Goal: Information Seeking & Learning: Learn about a topic

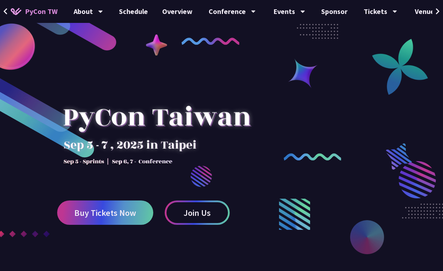
drag, startPoint x: 375, startPoint y: 106, endPoint x: 398, endPoint y: 58, distance: 53.2
click at [375, 106] on div at bounding box center [221, 177] width 443 height 268
drag, startPoint x: 33, startPoint y: 13, endPoint x: 233, endPoint y: 99, distance: 217.7
click at [233, 99] on div at bounding box center [156, 129] width 199 height 100
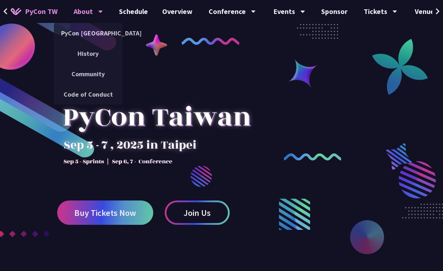
click at [80, 14] on div "About" at bounding box center [88, 11] width 29 height 23
click at [86, 34] on link "PyCon [GEOGRAPHIC_DATA]" at bounding box center [88, 33] width 69 height 17
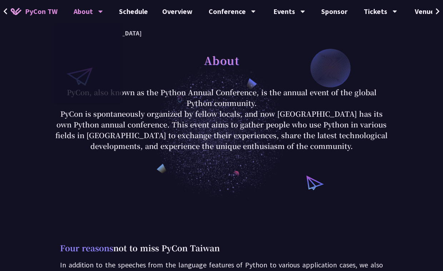
click at [13, 12] on img at bounding box center [16, 11] width 11 height 7
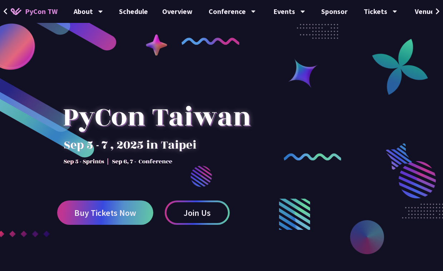
click at [120, 92] on div at bounding box center [156, 129] width 199 height 100
drag, startPoint x: 124, startPoint y: 83, endPoint x: 119, endPoint y: 87, distance: 6.4
click at [119, 87] on div at bounding box center [156, 129] width 199 height 100
click at [115, 93] on div at bounding box center [156, 129] width 199 height 100
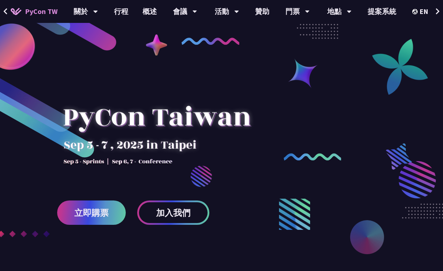
click at [257, 64] on div at bounding box center [221, 177] width 443 height 268
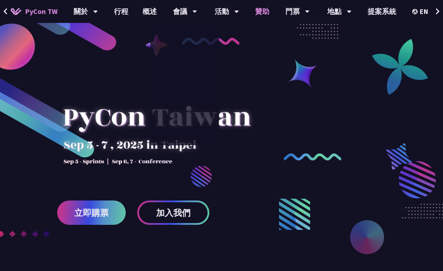
click at [262, 13] on font "贊助" at bounding box center [262, 11] width 14 height 9
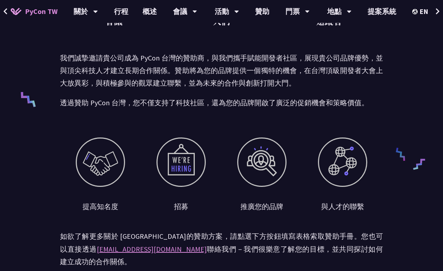
scroll to position [185, 0]
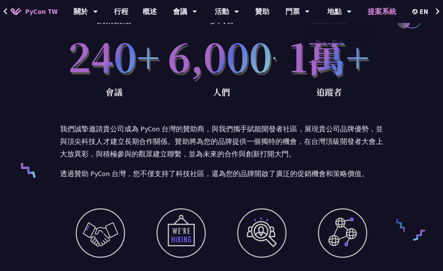
click at [374, 10] on font "提案系統" at bounding box center [382, 11] width 29 height 9
click at [258, 8] on font "贊助" at bounding box center [262, 11] width 14 height 9
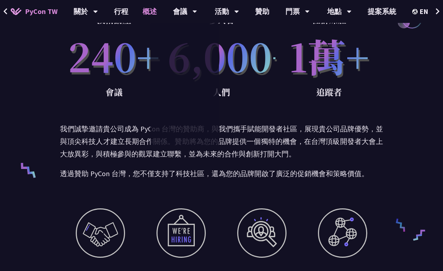
click at [148, 13] on font "概述" at bounding box center [150, 11] width 14 height 9
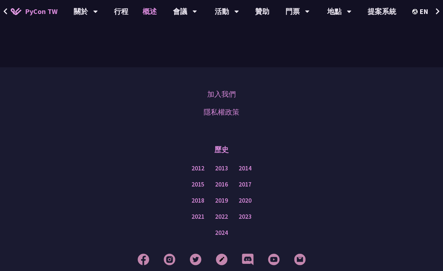
scroll to position [889, 0]
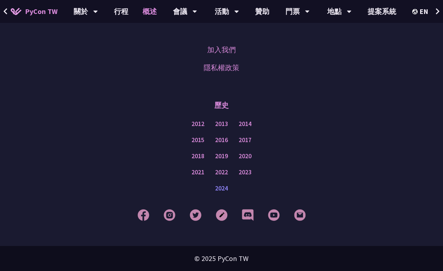
click at [224, 190] on font "2024" at bounding box center [221, 188] width 13 height 8
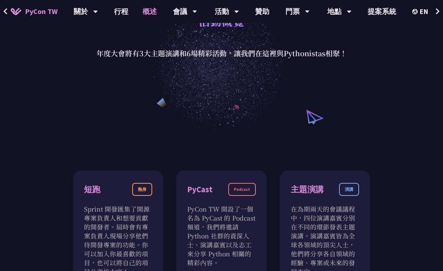
scroll to position [179, 0]
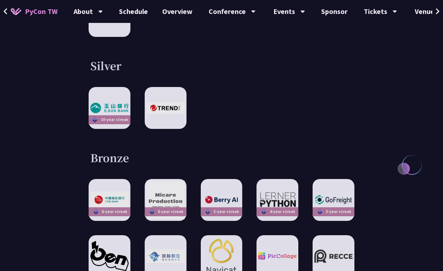
scroll to position [1072, 0]
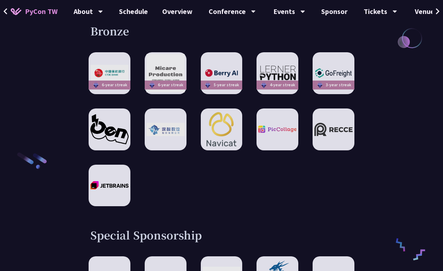
click at [251, 117] on div "6-year streak 6-year streak 5-year streak 4-year streak 3-year streak" at bounding box center [222, 129] width 266 height 154
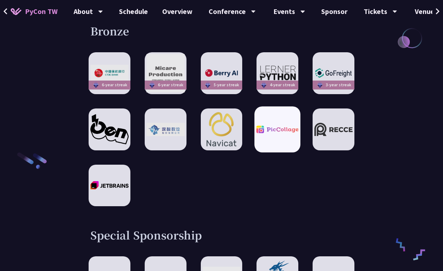
click at [263, 117] on div at bounding box center [278, 129] width 46 height 46
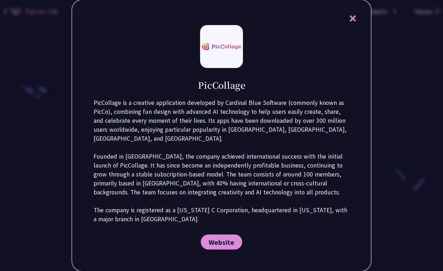
scroll to position [1287, 0]
click at [354, 21] on icon at bounding box center [353, 18] width 6 height 6
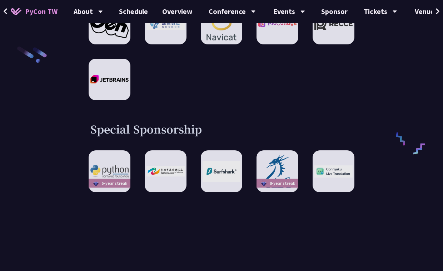
scroll to position [1108, 0]
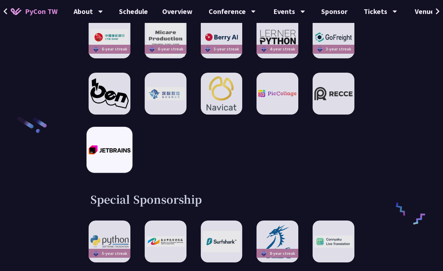
click at [110, 130] on div at bounding box center [109, 150] width 46 height 46
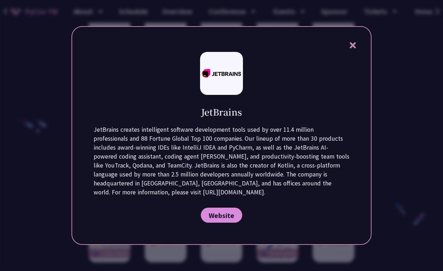
click at [67, 168] on div at bounding box center [221, 135] width 443 height 271
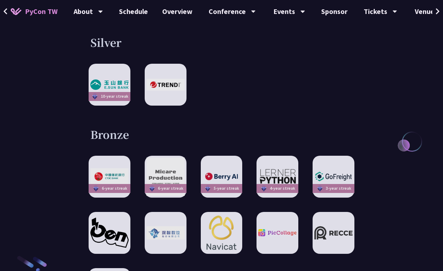
scroll to position [965, 0]
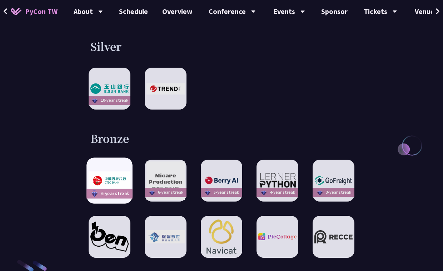
click at [103, 161] on div "6-year streak" at bounding box center [109, 180] width 46 height 46
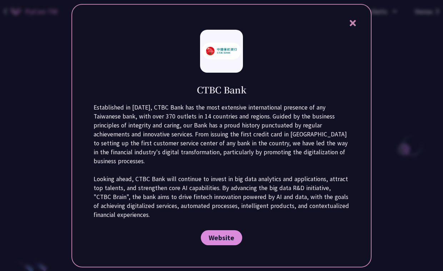
click at [70, 182] on div at bounding box center [221, 135] width 443 height 271
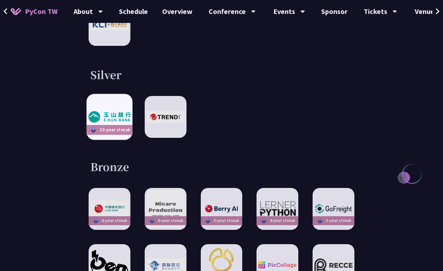
scroll to position [894, 0]
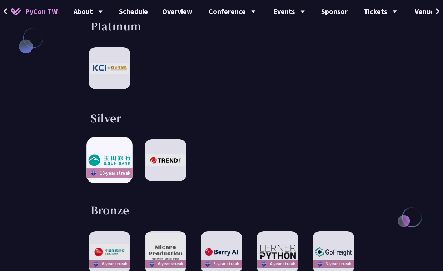
click at [111, 142] on div "10-year streak" at bounding box center [109, 160] width 46 height 46
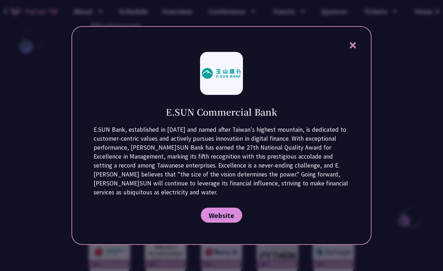
click at [56, 201] on div at bounding box center [221, 135] width 443 height 271
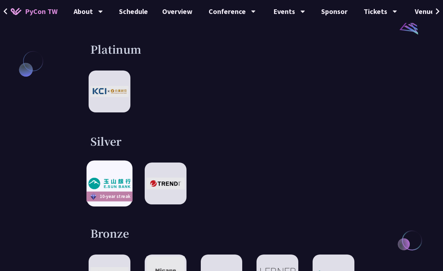
scroll to position [858, 0]
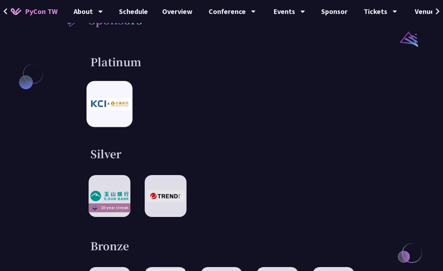
click at [115, 107] on div at bounding box center [109, 104] width 46 height 46
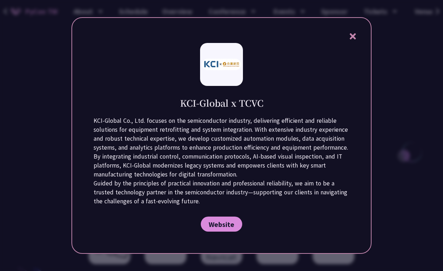
scroll to position [965, 0]
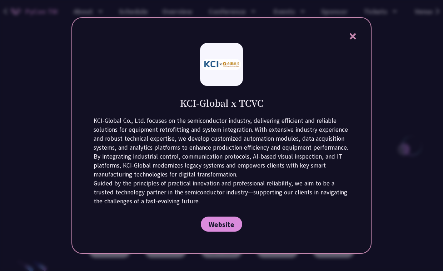
click at [352, 38] on icon at bounding box center [353, 36] width 9 height 9
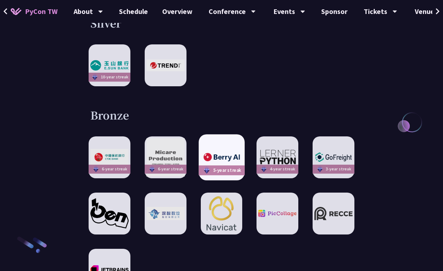
scroll to position [1001, 0]
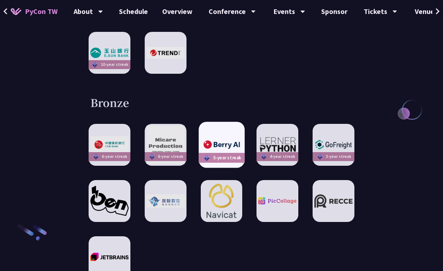
click at [218, 139] on img at bounding box center [222, 145] width 42 height 12
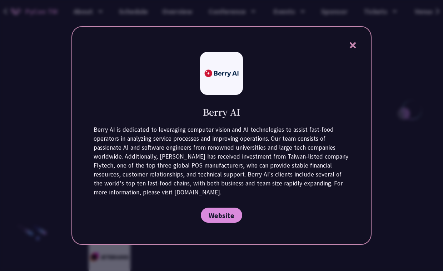
click at [355, 41] on icon at bounding box center [353, 45] width 9 height 9
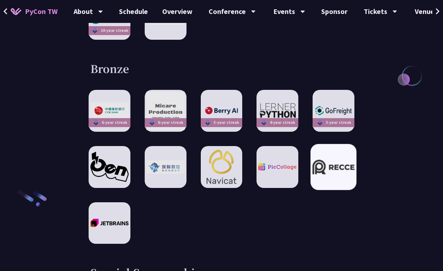
scroll to position [1037, 0]
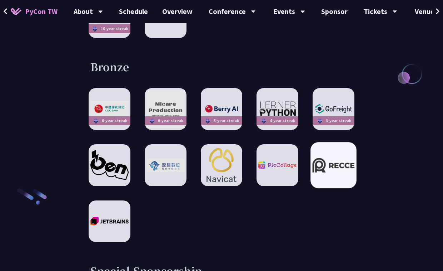
click at [324, 168] on div at bounding box center [334, 165] width 46 height 46
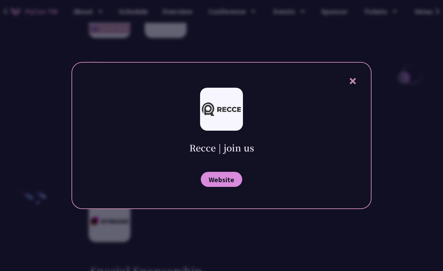
click at [356, 81] on icon at bounding box center [353, 80] width 9 height 9
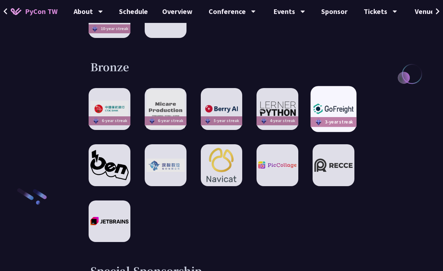
click at [345, 86] on div "3-year streak" at bounding box center [334, 109] width 46 height 46
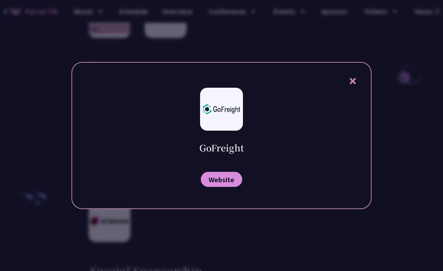
click at [350, 77] on icon at bounding box center [353, 80] width 9 height 9
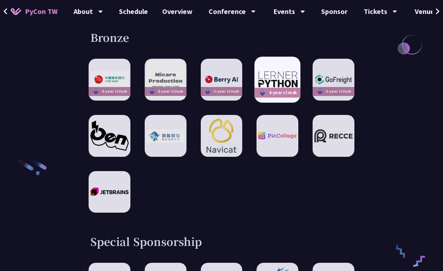
scroll to position [1001, 0]
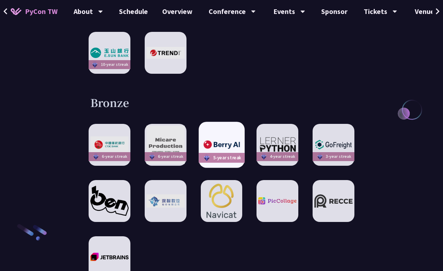
click at [224, 127] on div "5-year streak" at bounding box center [222, 145] width 46 height 46
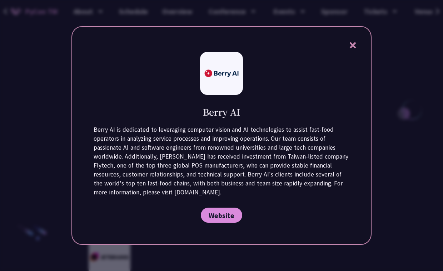
click at [47, 30] on div at bounding box center [221, 135] width 443 height 271
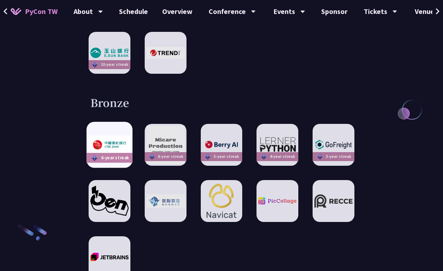
click at [109, 135] on img at bounding box center [110, 144] width 42 height 18
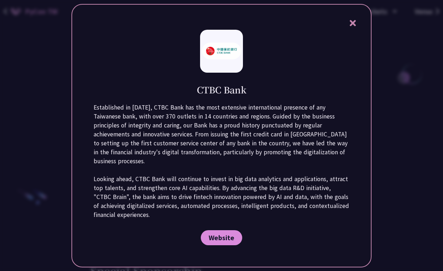
click at [60, 145] on div at bounding box center [221, 135] width 443 height 271
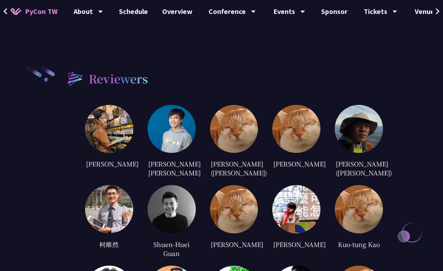
scroll to position [1501, 0]
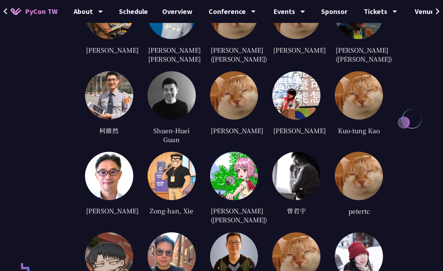
click at [234, 152] on img at bounding box center [234, 176] width 48 height 48
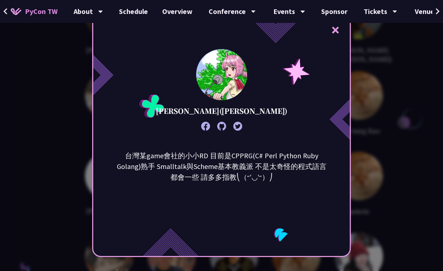
click at [81, 190] on div "× 郭學聰 (Hsueh-Tsung Kuo) 台灣某game會社的小小RD 目前是CPPRG(C# Perl Python Ruby Golang)熟手 S…" at bounding box center [221, 135] width 443 height 271
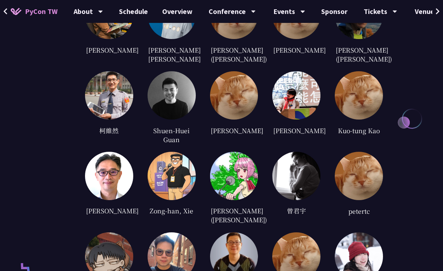
click at [103, 176] on img at bounding box center [109, 176] width 48 height 48
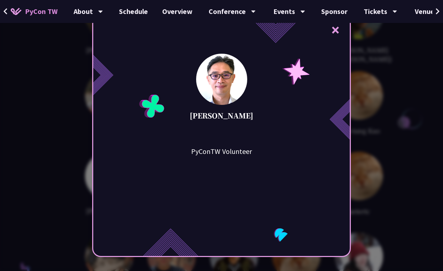
click at [68, 197] on div "× Stanley Huang PyConTW Volunteer" at bounding box center [221, 135] width 443 height 271
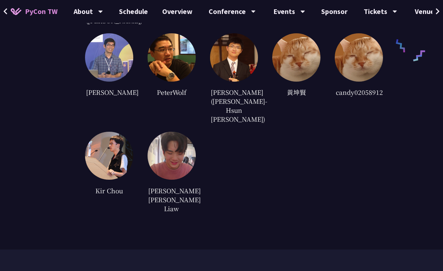
scroll to position [1787, 0]
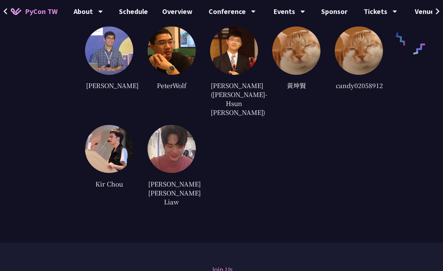
click at [173, 125] on img at bounding box center [172, 149] width 48 height 48
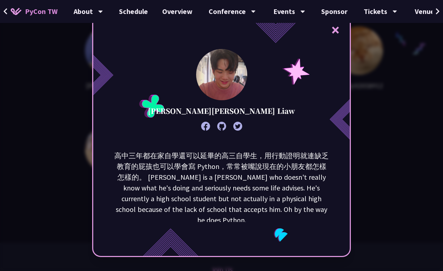
click at [79, 162] on div "× 廖偉涵 Adrian Liaw 高中三年都在家自學還可以延畢的高三自學生，用行動證明就連缺乏教育的屁孩也可以學會寫 Python，常常被嘴說現在的小朋友都…" at bounding box center [221, 135] width 443 height 271
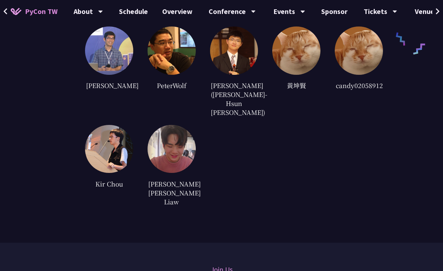
click at [114, 136] on img at bounding box center [109, 149] width 48 height 48
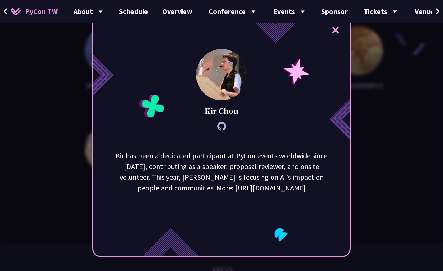
click at [91, 174] on div "× Kir Chou Kir has been a dedicated participant at PyCon events worldwide since…" at bounding box center [221, 135] width 443 height 271
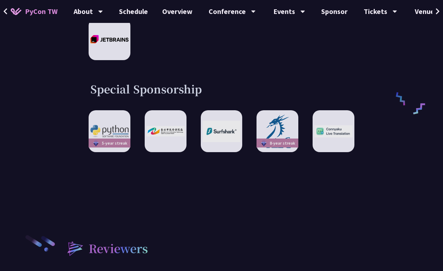
scroll to position [1215, 0]
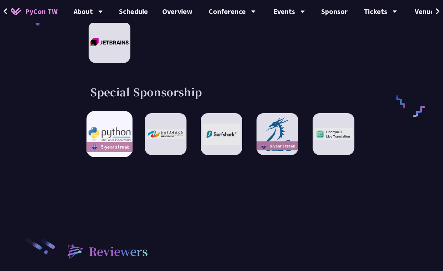
click at [116, 142] on div "5-year streak" at bounding box center [109, 147] width 46 height 10
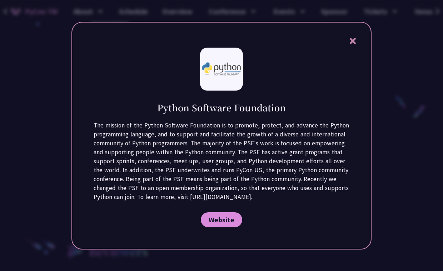
click at [80, 173] on div "Python Software Foundation The mission of the Python Software Foundation is to …" at bounding box center [221, 135] width 300 height 227
click at [64, 159] on div at bounding box center [221, 135] width 443 height 271
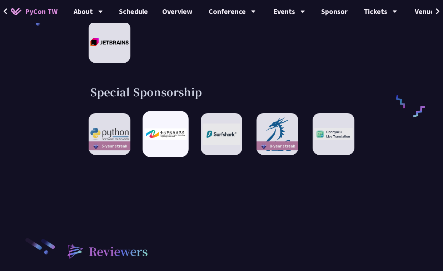
click at [164, 139] on div at bounding box center [166, 134] width 46 height 46
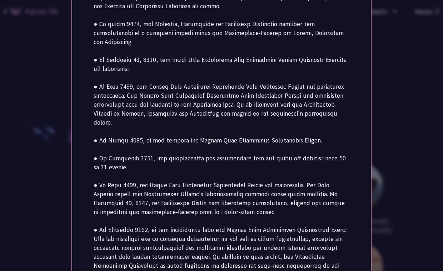
scroll to position [1430, 0]
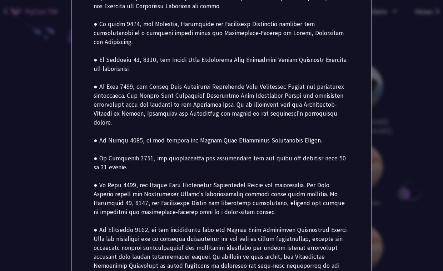
click at [75, 152] on div "Department of Information Technology, Taipei City Government Website" at bounding box center [221, 135] width 300 height 669
click at [70, 151] on div at bounding box center [221, 135] width 443 height 271
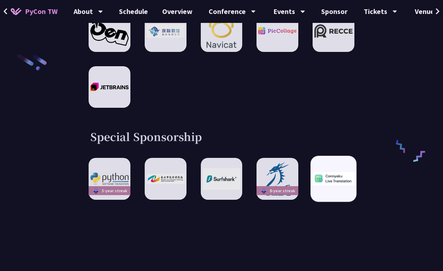
scroll to position [1180, 0]
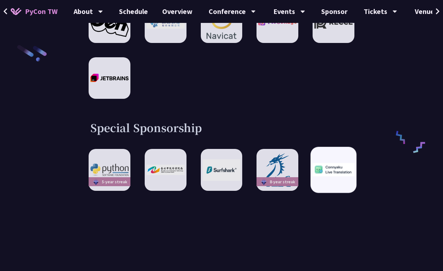
click at [337, 174] on div at bounding box center [334, 170] width 46 height 46
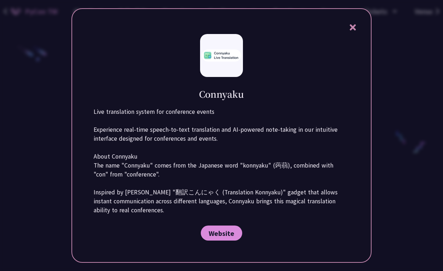
click at [38, 183] on div at bounding box center [221, 135] width 443 height 271
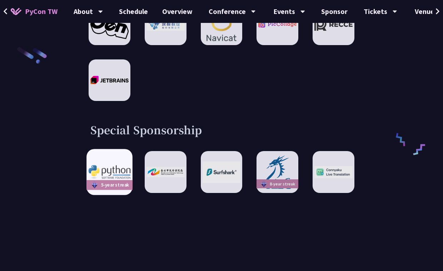
scroll to position [1001, 0]
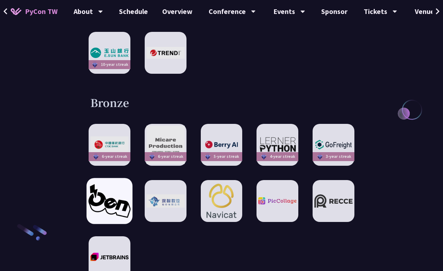
click at [113, 195] on img at bounding box center [110, 200] width 42 height 33
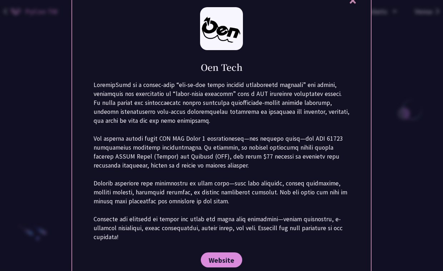
click at [59, 189] on div at bounding box center [221, 135] width 443 height 271
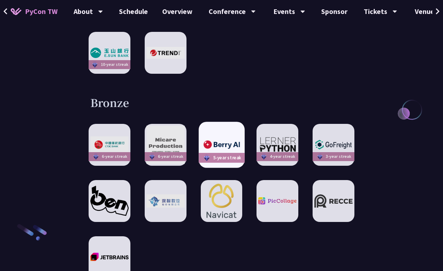
click at [214, 139] on img at bounding box center [222, 145] width 42 height 12
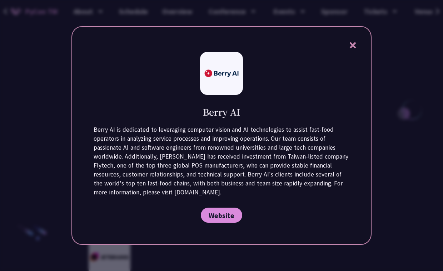
click at [21, 175] on div at bounding box center [221, 135] width 443 height 271
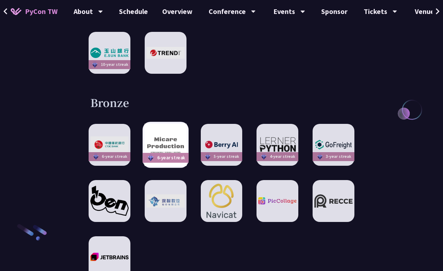
click at [153, 134] on img at bounding box center [165, 145] width 42 height 42
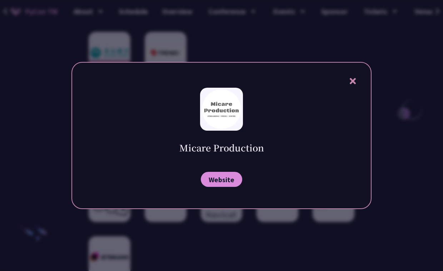
click at [60, 138] on div at bounding box center [221, 135] width 443 height 271
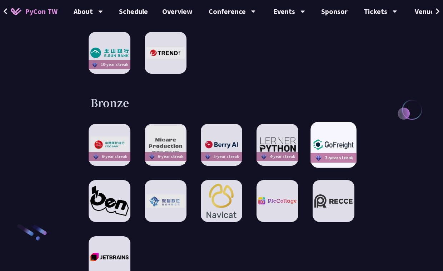
click at [340, 123] on div "3-year streak" at bounding box center [334, 145] width 46 height 46
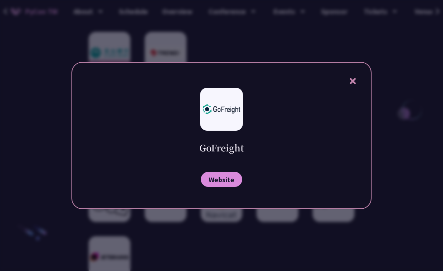
click at [394, 150] on div at bounding box center [221, 135] width 443 height 271
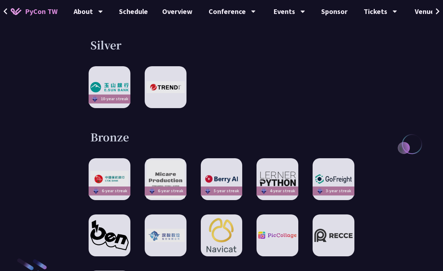
scroll to position [858, 0]
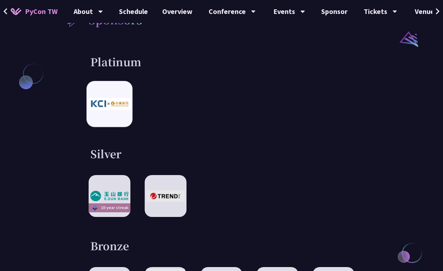
click at [122, 108] on div at bounding box center [109, 104] width 46 height 46
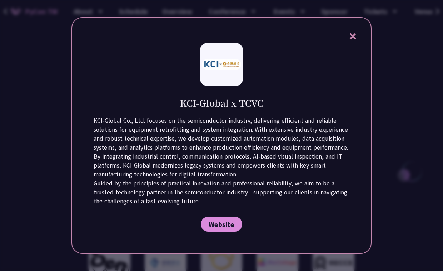
scroll to position [965, 0]
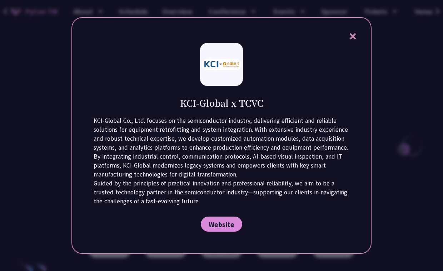
click at [386, 157] on div at bounding box center [221, 135] width 443 height 271
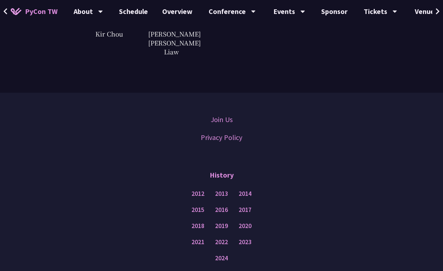
scroll to position [1964, 0]
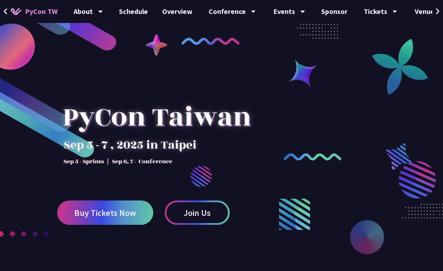
click at [46, 87] on img at bounding box center [31, 112] width 133 height 96
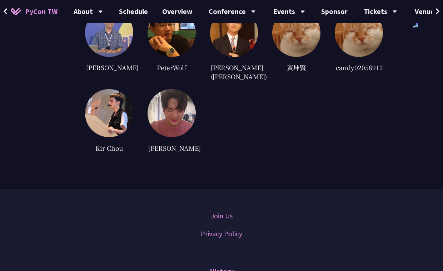
scroll to position [1930, 0]
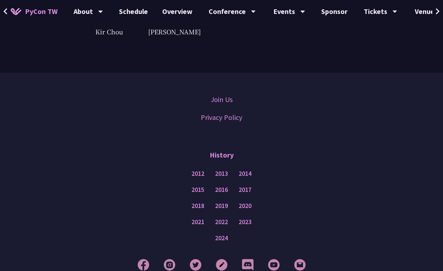
click at [282, 127] on div "Join Us Privacy Policy History 2012 2013 2014 2015 2016 2017 2018 2019 2020 202…" at bounding box center [221, 184] width 443 height 223
click at [352, 90] on div "Join Us Privacy Policy" at bounding box center [221, 108] width 407 height 36
